Goal: Task Accomplishment & Management: Use online tool/utility

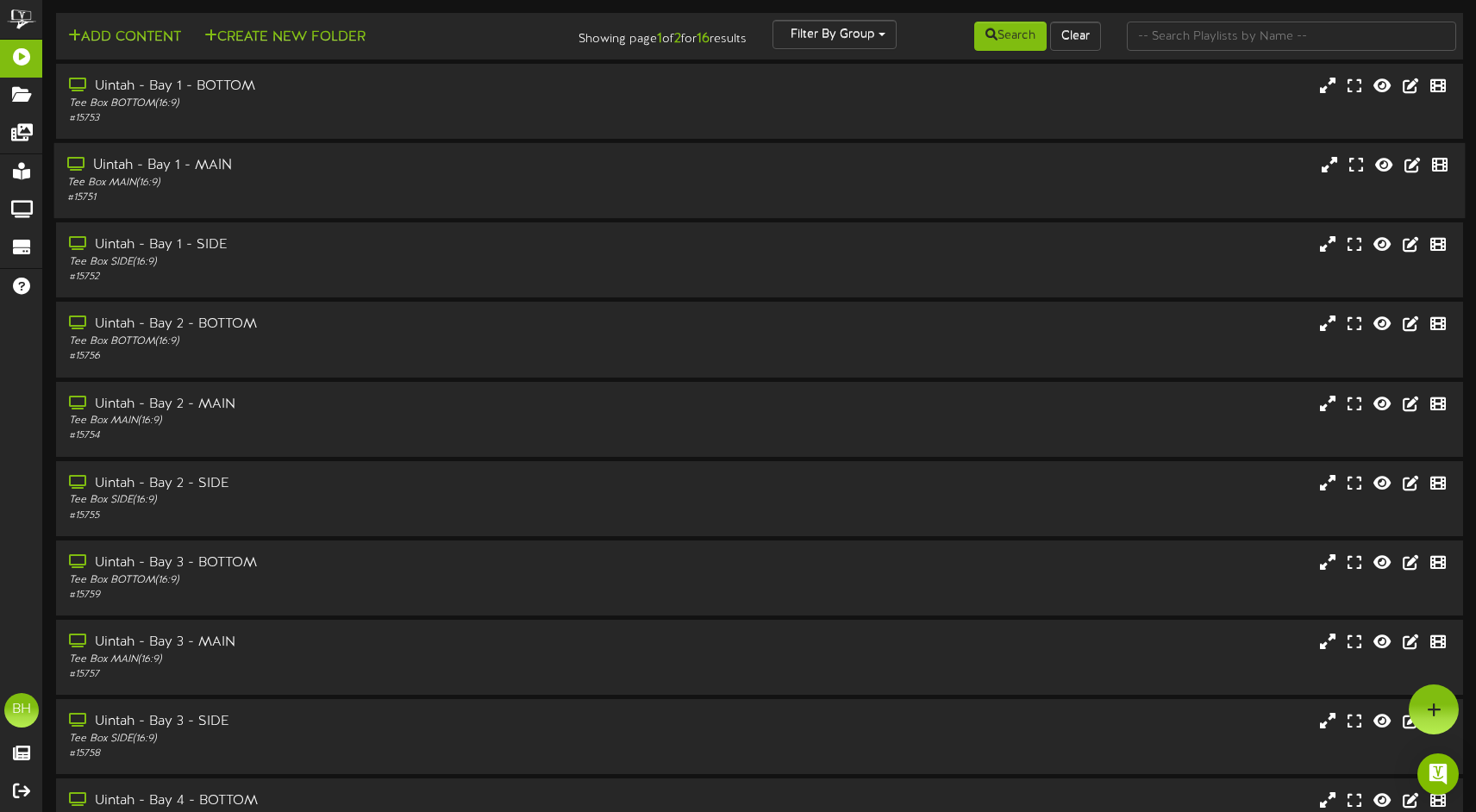
click at [680, 151] on div "Uintah - Bay 1 - MAIN Tee Box MAIN ( 16:9 ) # 15751" at bounding box center [759, 180] width 1411 height 75
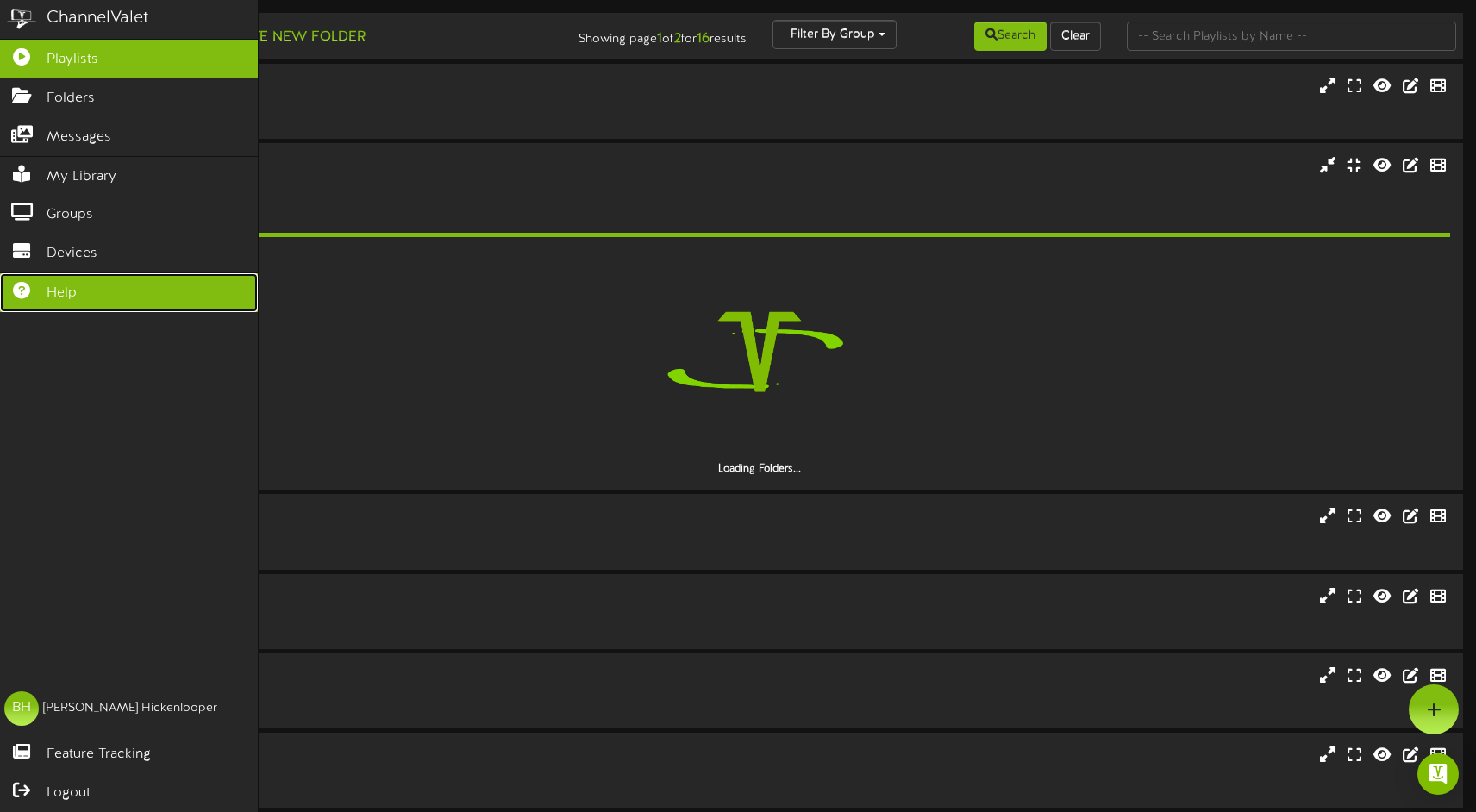
click at [25, 295] on icon at bounding box center [22, 289] width 43 height 13
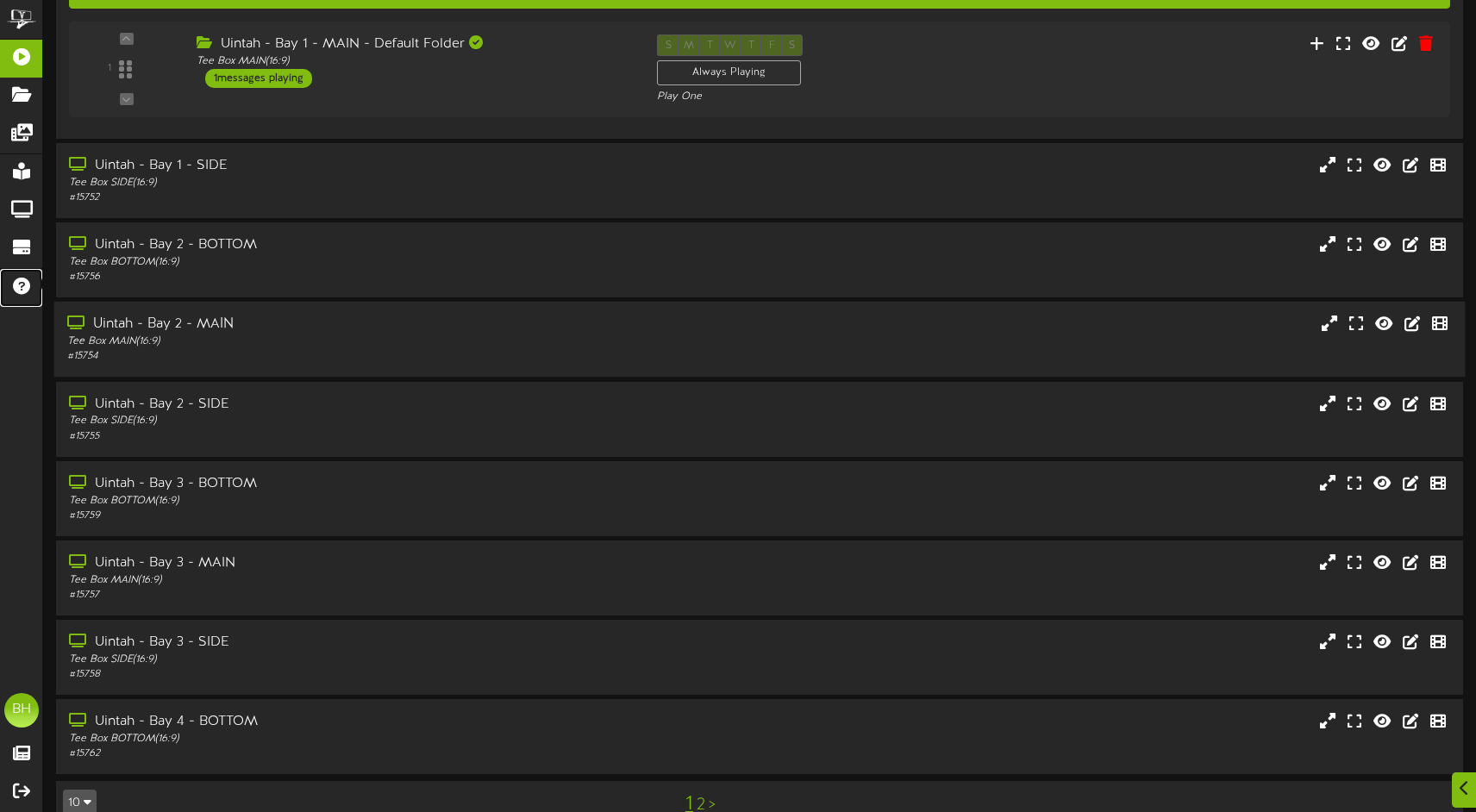
scroll to position [335, 0]
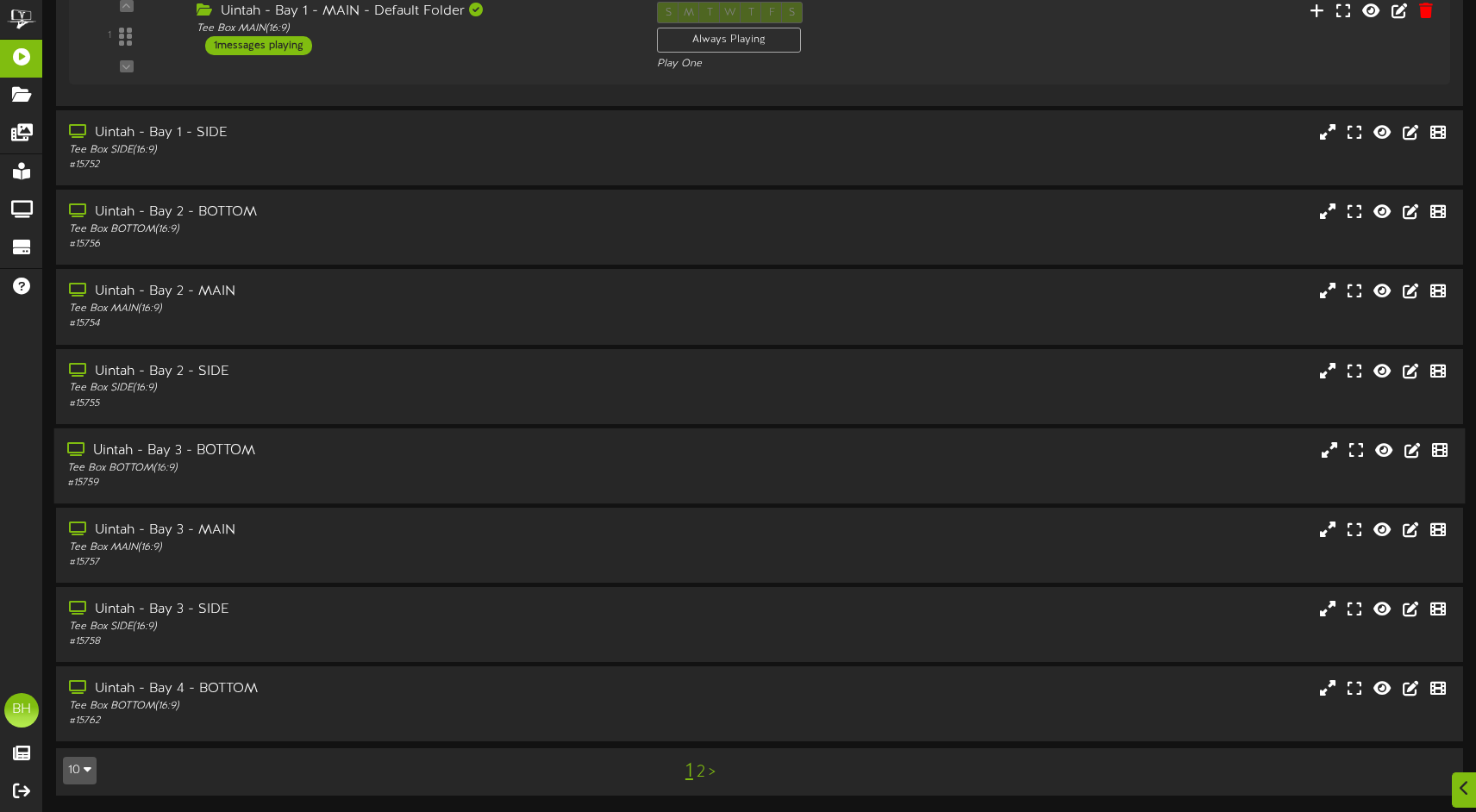
click at [245, 470] on div "Tee Box BOTTOM ( 16:9 )" at bounding box center [348, 468] width 562 height 14
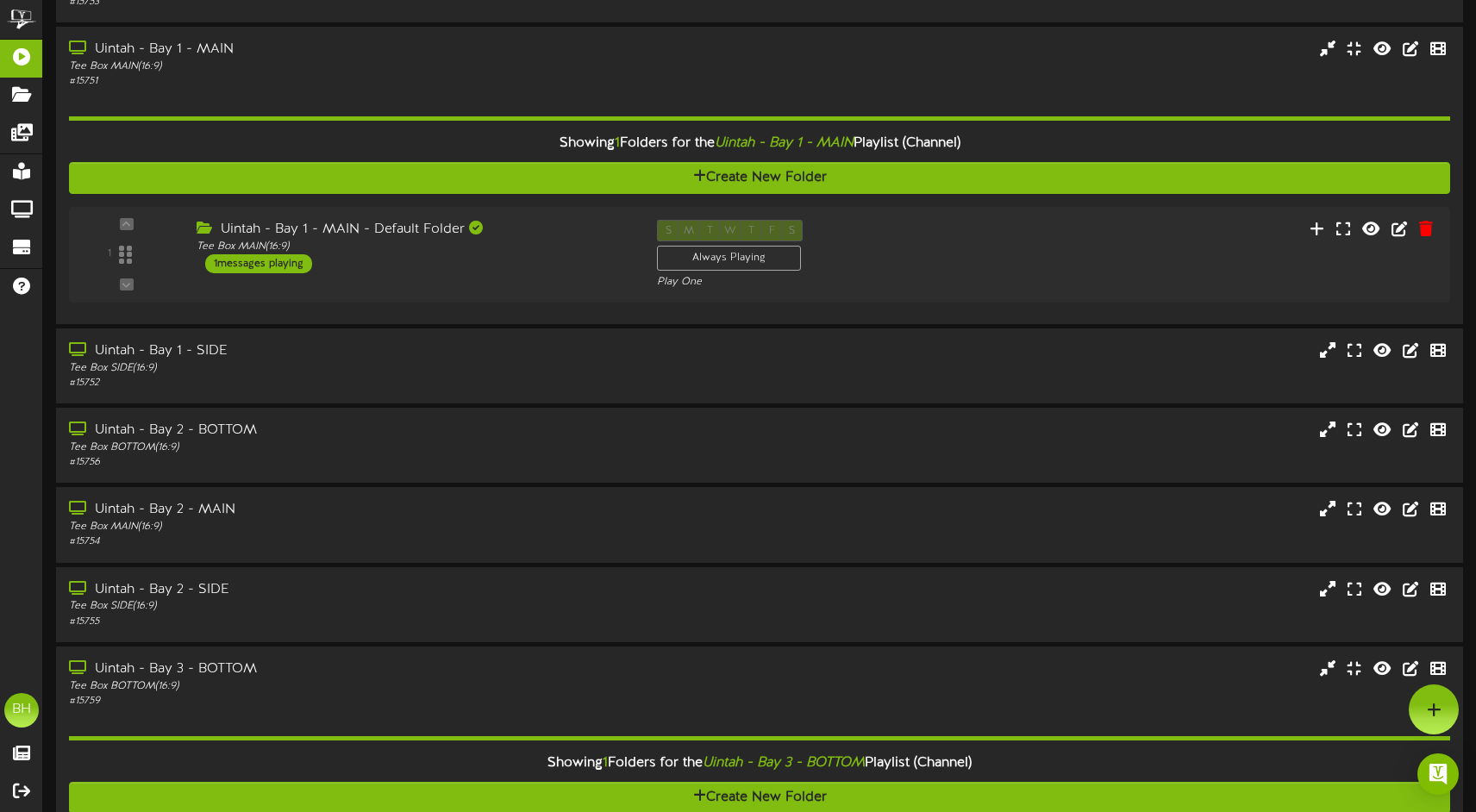
scroll to position [0, 0]
